Goal: Navigation & Orientation: Find specific page/section

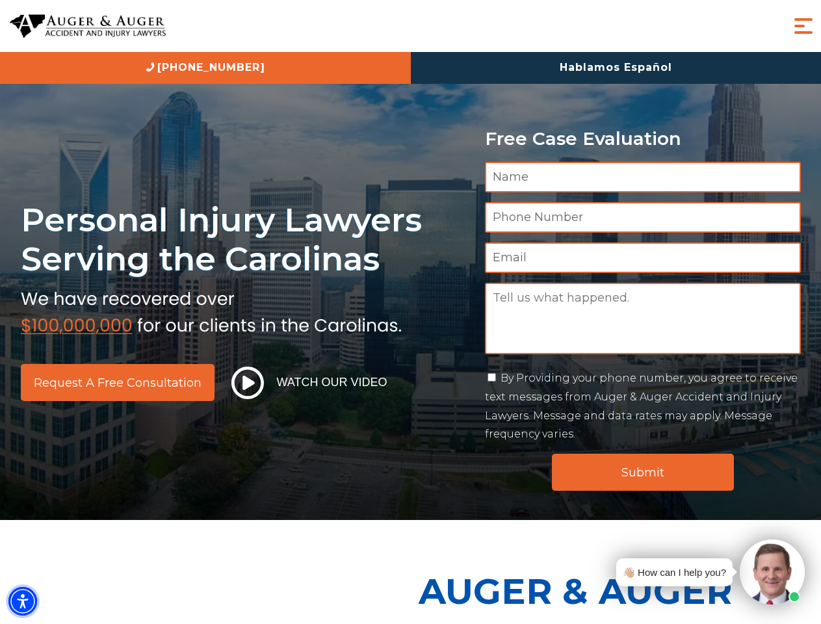
click at [23, 601] on img "Accessibility Menu" at bounding box center [22, 601] width 29 height 29
